Goal: Task Accomplishment & Management: Manage account settings

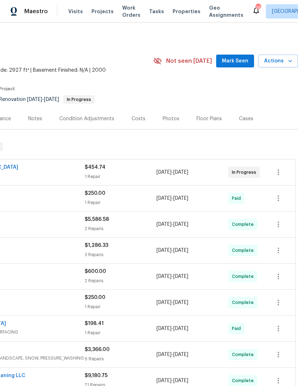
scroll to position [0, 106]
click at [286, 64] on span "Actions" at bounding box center [278, 61] width 28 height 9
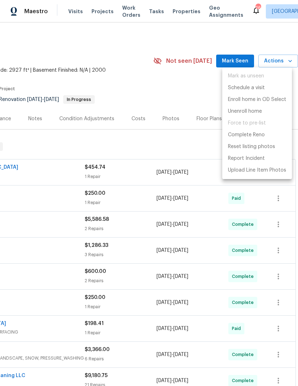
click at [207, 150] on div at bounding box center [149, 193] width 298 height 386
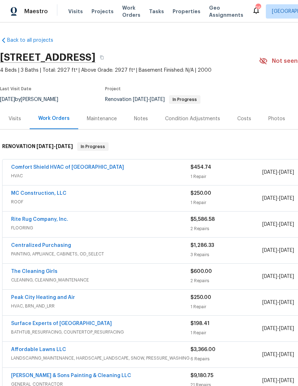
scroll to position [0, 0]
click at [273, 120] on div "Photos" at bounding box center [276, 118] width 17 height 7
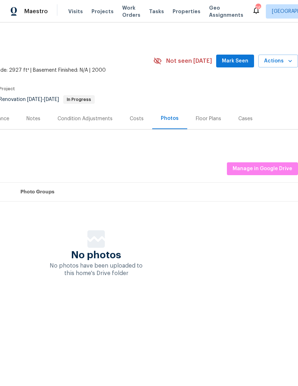
scroll to position [0, 106]
click at [271, 168] on span "Manage in Google Drive" at bounding box center [262, 169] width 60 height 9
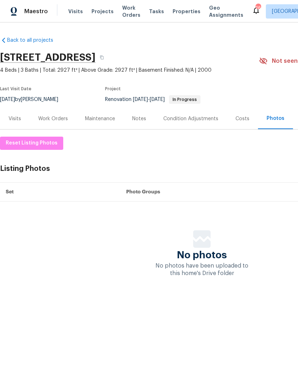
scroll to position [0, 0]
click at [52, 117] on div "Work Orders" at bounding box center [53, 118] width 30 height 7
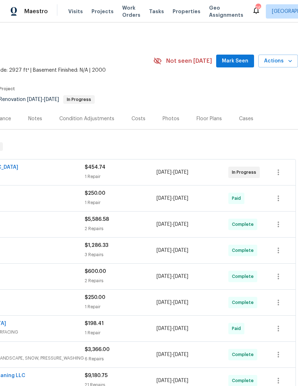
scroll to position [0, 106]
click at [283, 174] on button "button" at bounding box center [278, 172] width 17 height 17
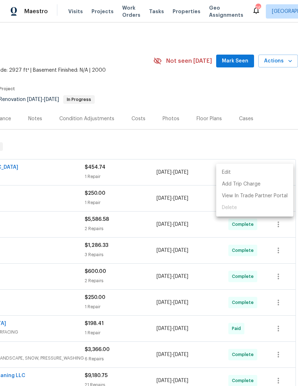
click at [261, 172] on li "Edit" at bounding box center [254, 173] width 77 height 12
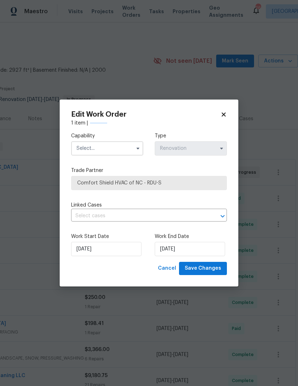
click at [219, 167] on label "Trade Partner" at bounding box center [149, 170] width 156 height 7
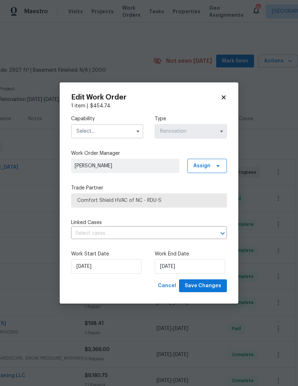
click at [222, 99] on icon at bounding box center [223, 97] width 6 height 6
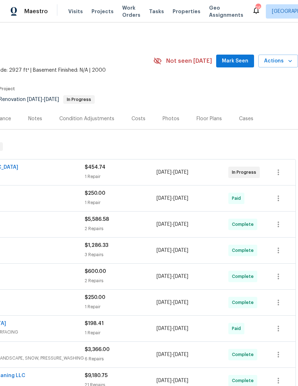
click at [285, 60] on span "Actions" at bounding box center [278, 61] width 28 height 9
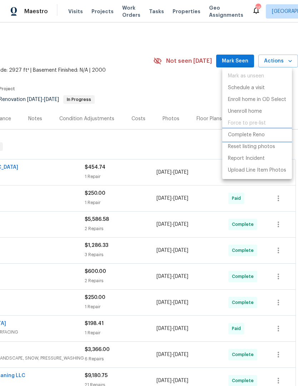
click at [258, 134] on p "Complete Reno" at bounding box center [246, 134] width 37 height 7
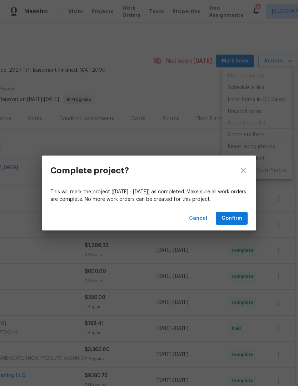
click at [197, 139] on div "Complete project? This will mark the project (Thu, Aug 14 - Wed, Aug 27) as com…" at bounding box center [149, 193] width 298 height 386
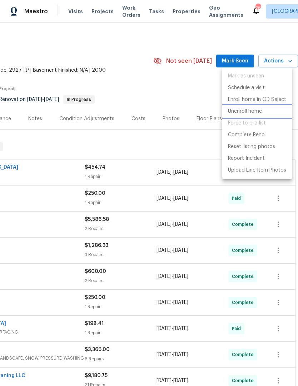
click at [260, 117] on li "Unenroll home" at bounding box center [257, 112] width 70 height 12
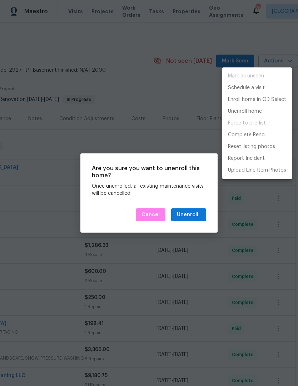
click at [191, 134] on div at bounding box center [149, 193] width 298 height 386
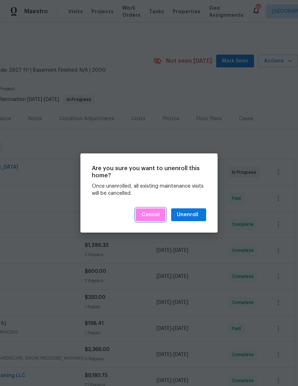
click at [157, 216] on span "Cancel" at bounding box center [150, 215] width 18 height 9
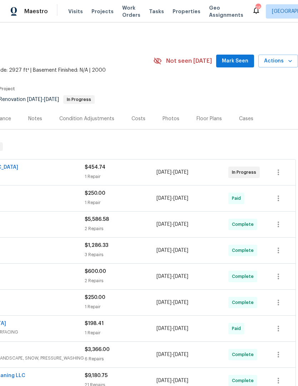
click at [289, 61] on icon "button" at bounding box center [290, 61] width 4 height 2
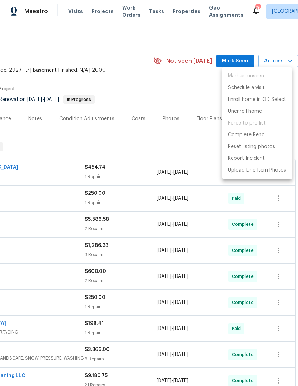
click at [249, 124] on span "Force to pre-list" at bounding box center [257, 123] width 70 height 12
click at [156, 172] on div at bounding box center [149, 193] width 298 height 386
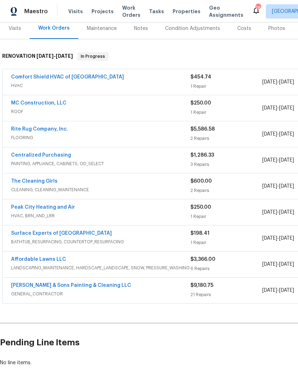
scroll to position [90, 0]
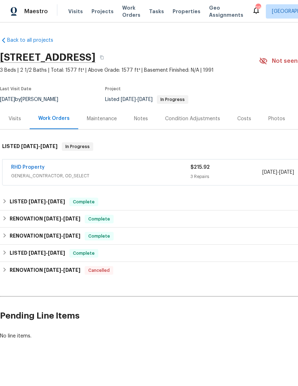
scroll to position [0, 106]
